Goal: Obtain resource: Obtain resource

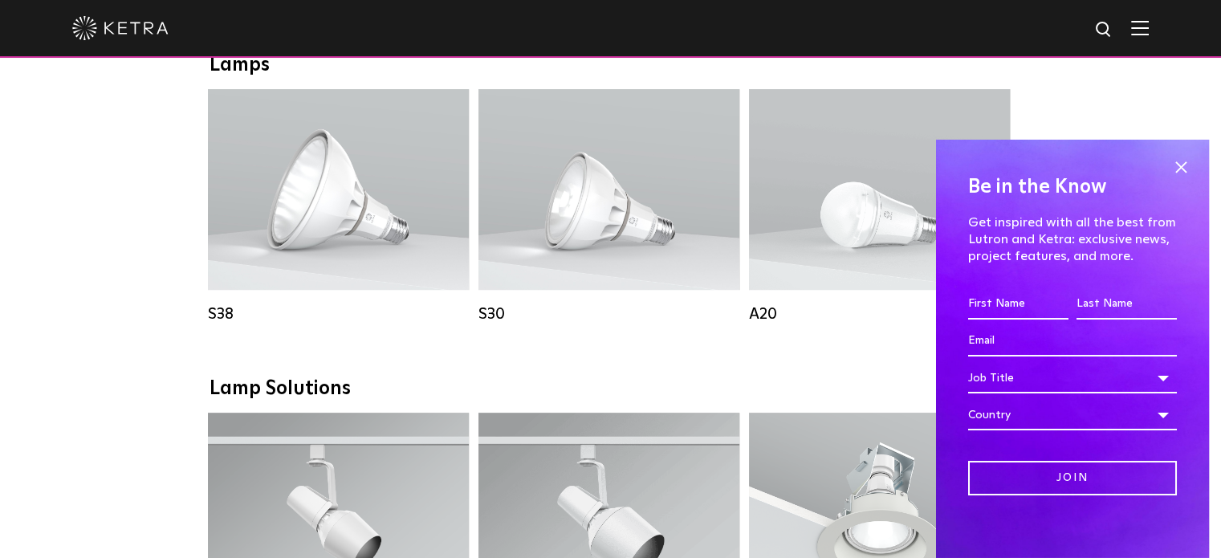
scroll to position [1169, 0]
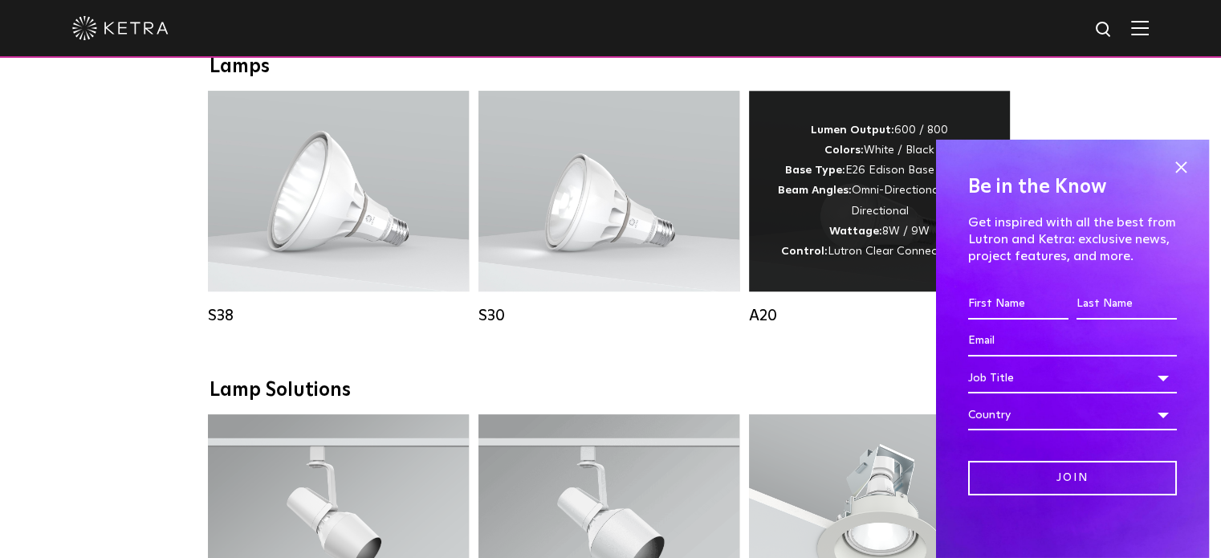
click at [885, 239] on div "Lumen Output: 600 / 800 Colors: White / Black Base Type: E26 Edison Base / GU24…" at bounding box center [879, 190] width 213 height 141
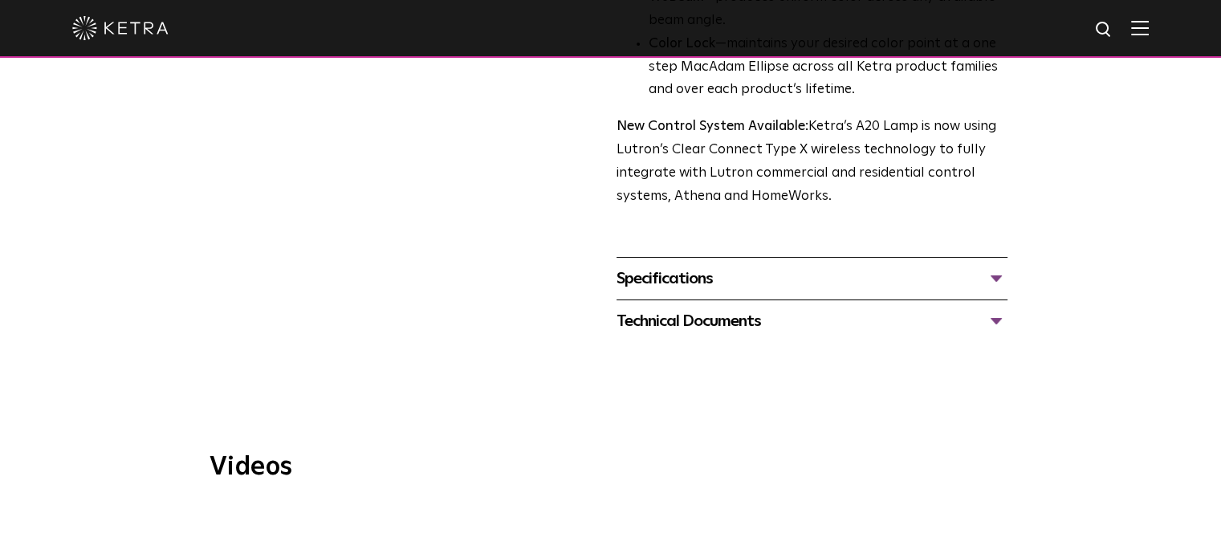
click at [783, 308] on div "Technical Documents" at bounding box center [811, 321] width 391 height 26
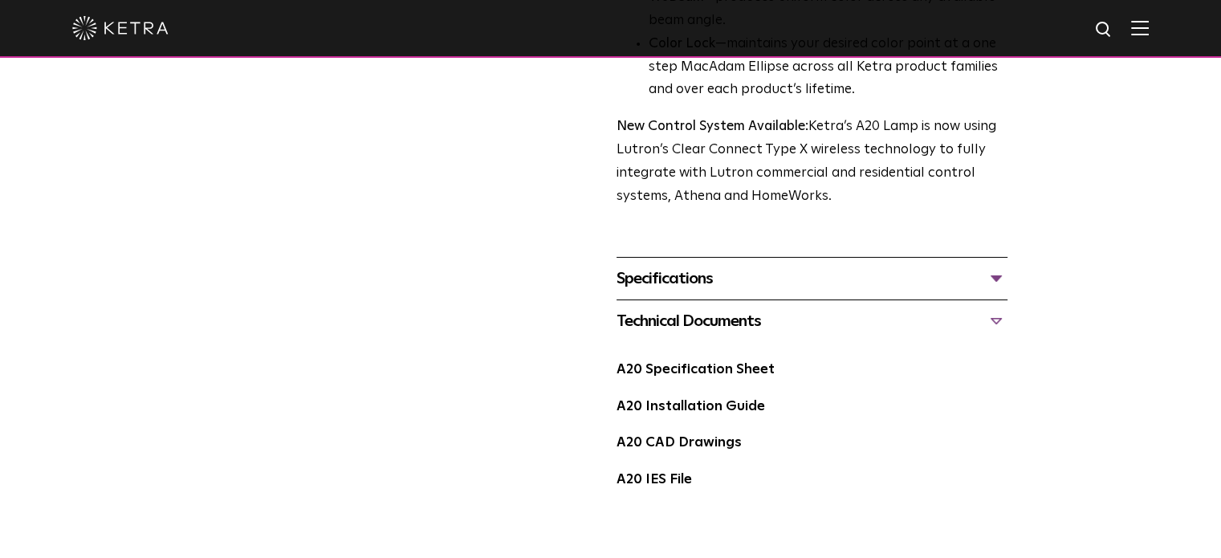
scroll to position [718, 0]
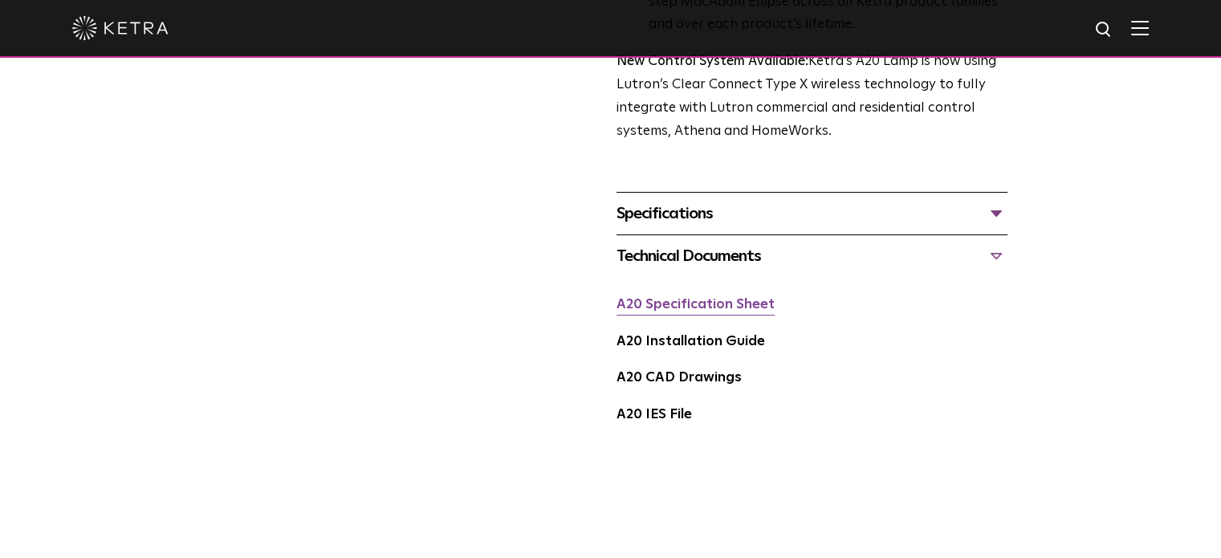
click at [726, 298] on link "A20 Specification Sheet" at bounding box center [695, 305] width 158 height 14
